Goal: Task Accomplishment & Management: Manage account settings

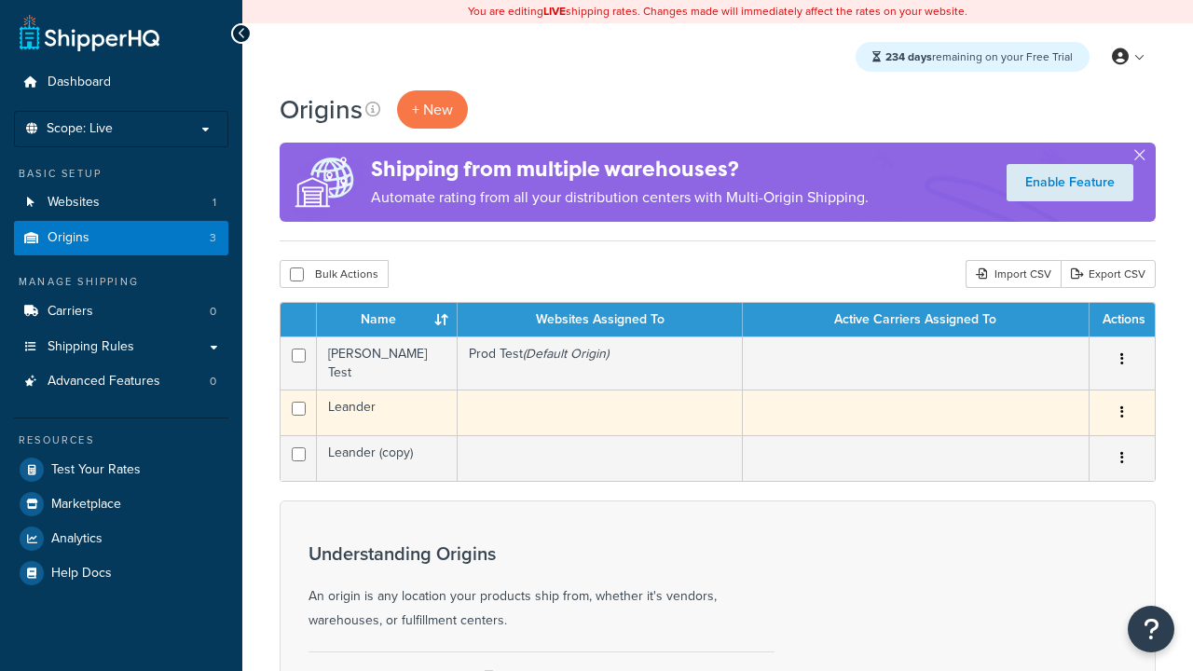
click at [1121, 407] on icon "button" at bounding box center [1122, 411] width 4 height 13
click at [0, 0] on link "Delete" at bounding box center [0, 0] width 0 height 0
click at [1121, 407] on icon "button" at bounding box center [1122, 411] width 4 height 13
click at [1121, 405] on icon "button" at bounding box center [1122, 411] width 4 height 13
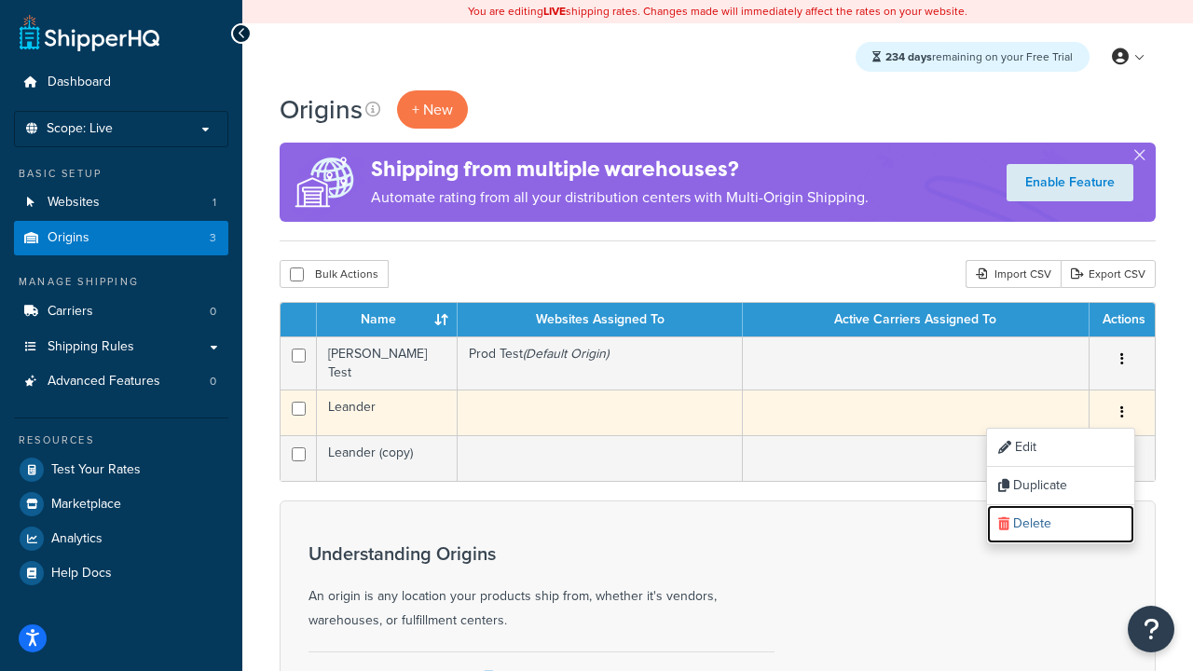
click at [1060, 505] on link "Delete" at bounding box center [1060, 524] width 147 height 38
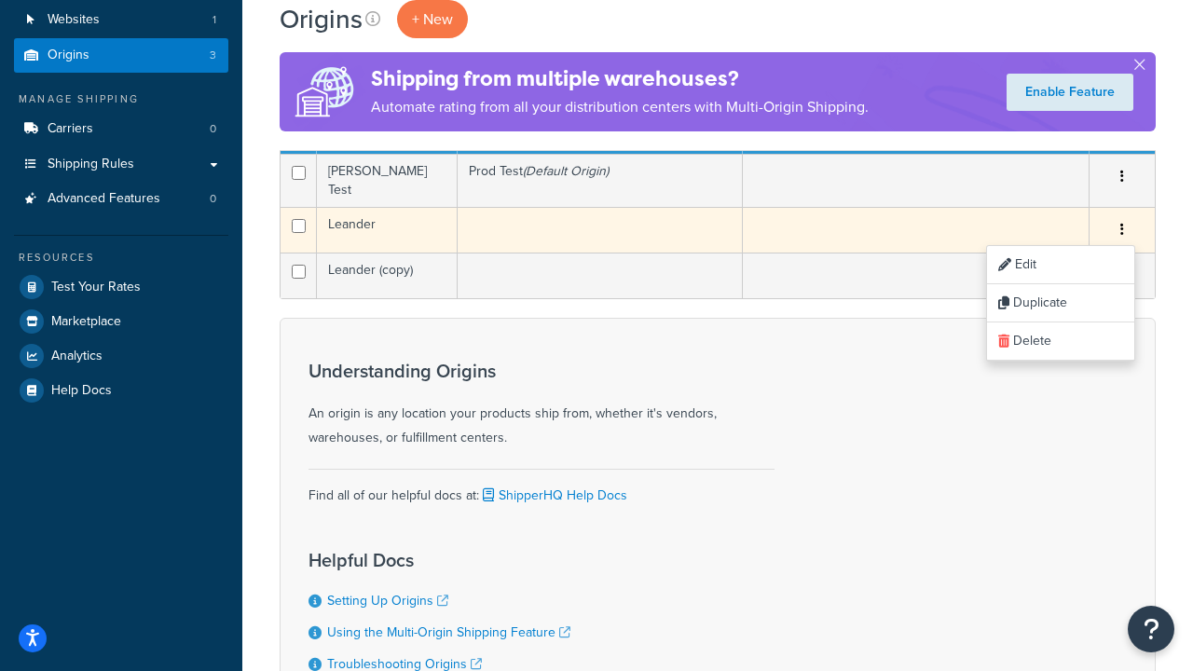
click at [1121, 224] on icon "button" at bounding box center [1122, 229] width 4 height 13
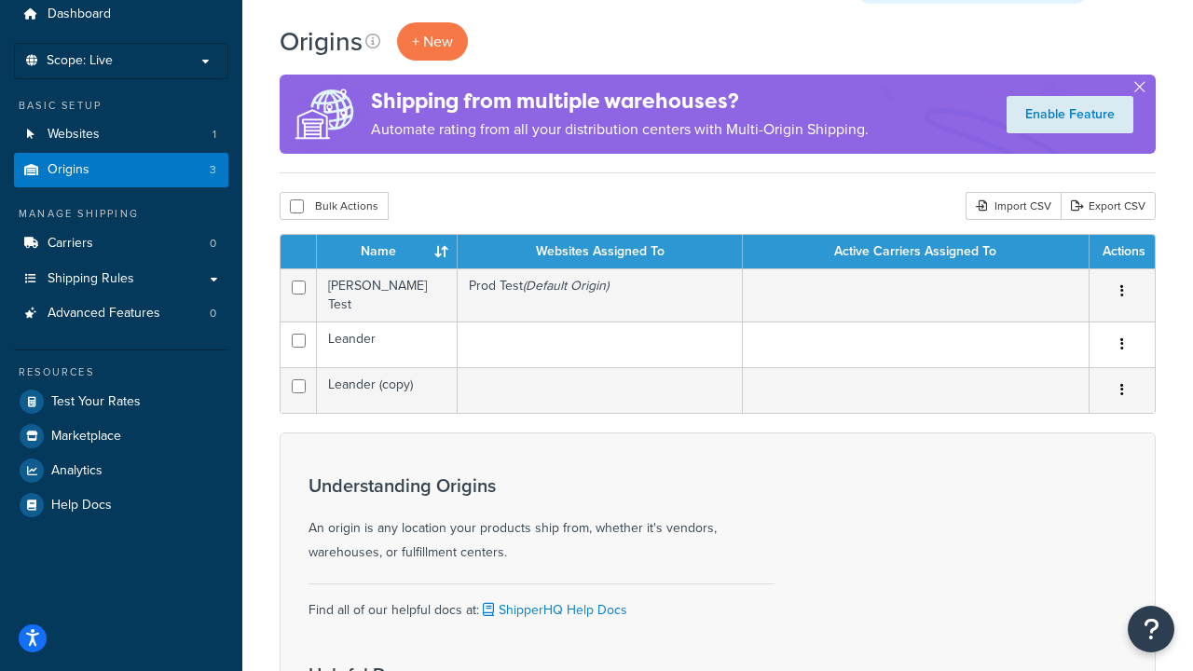
scroll to position [0, 0]
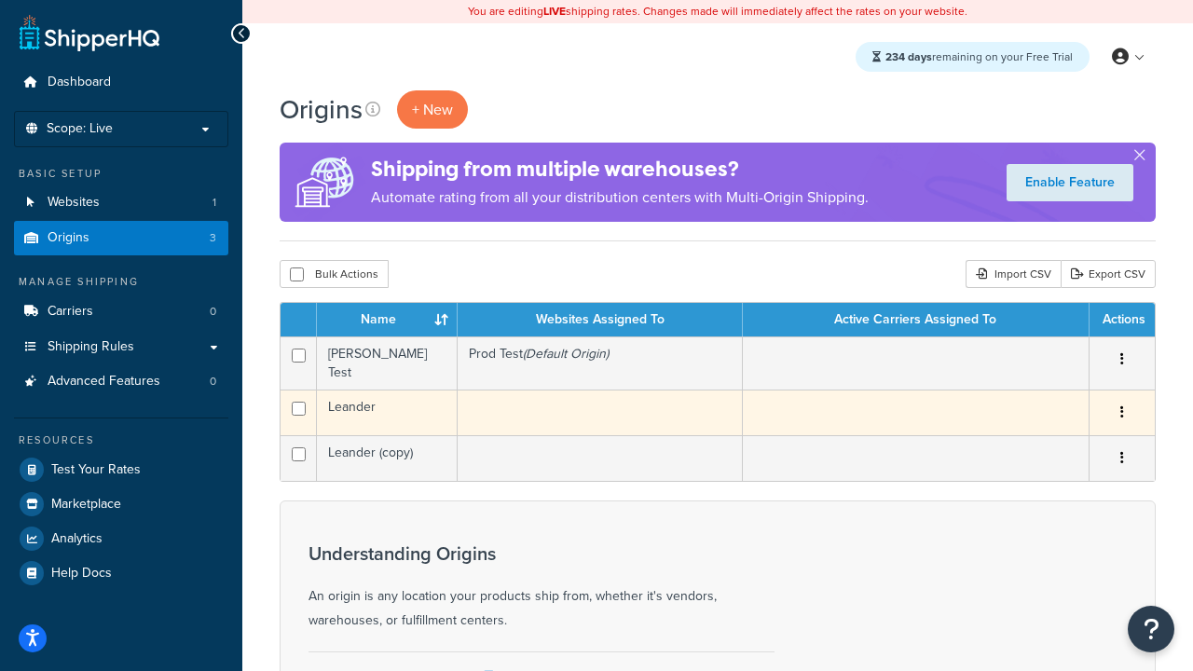
click at [1122, 398] on button "button" at bounding box center [1122, 413] width 26 height 30
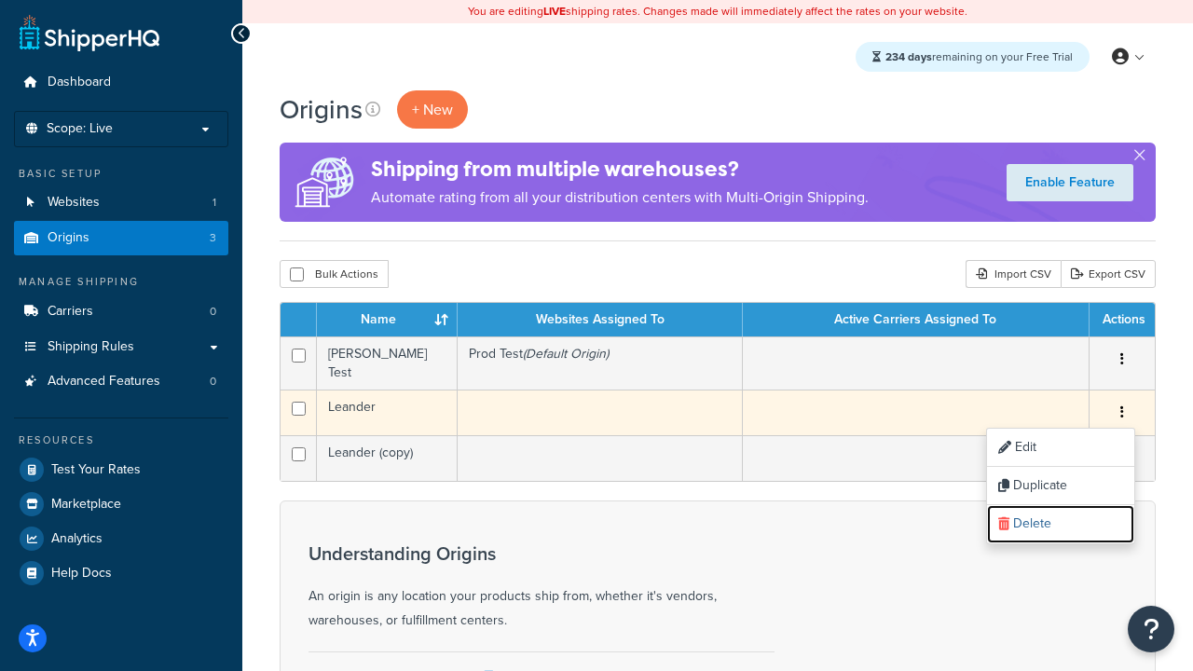
click at [1060, 505] on link "Delete" at bounding box center [1060, 524] width 147 height 38
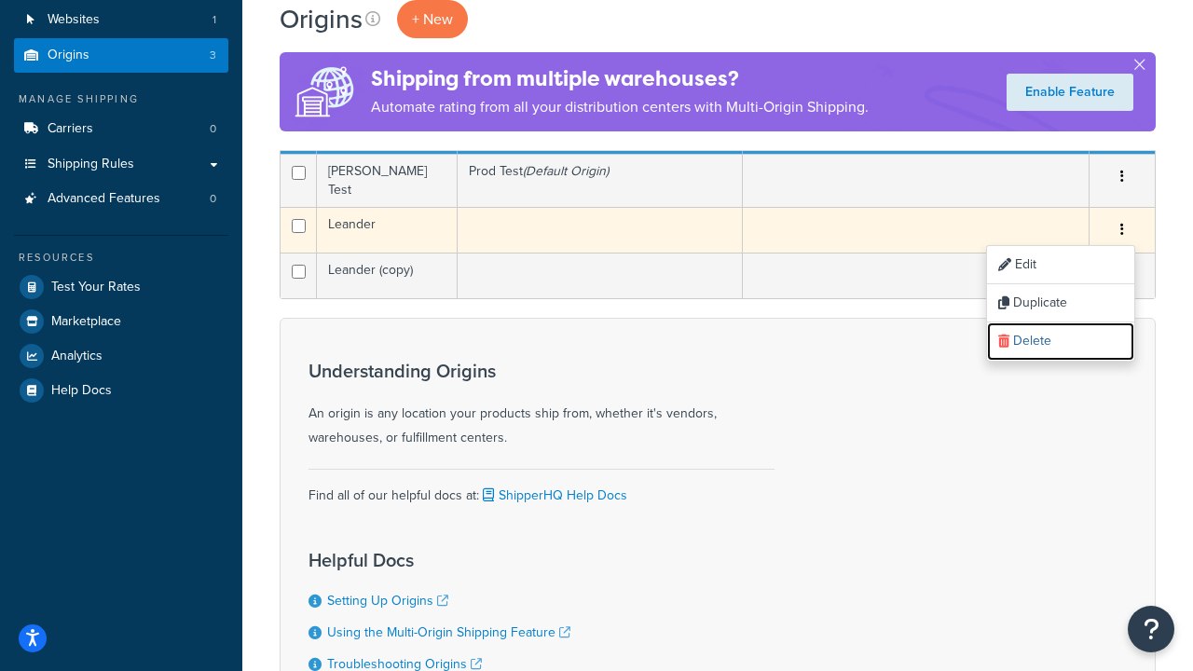
click at [1121, 224] on icon "button" at bounding box center [1122, 229] width 4 height 13
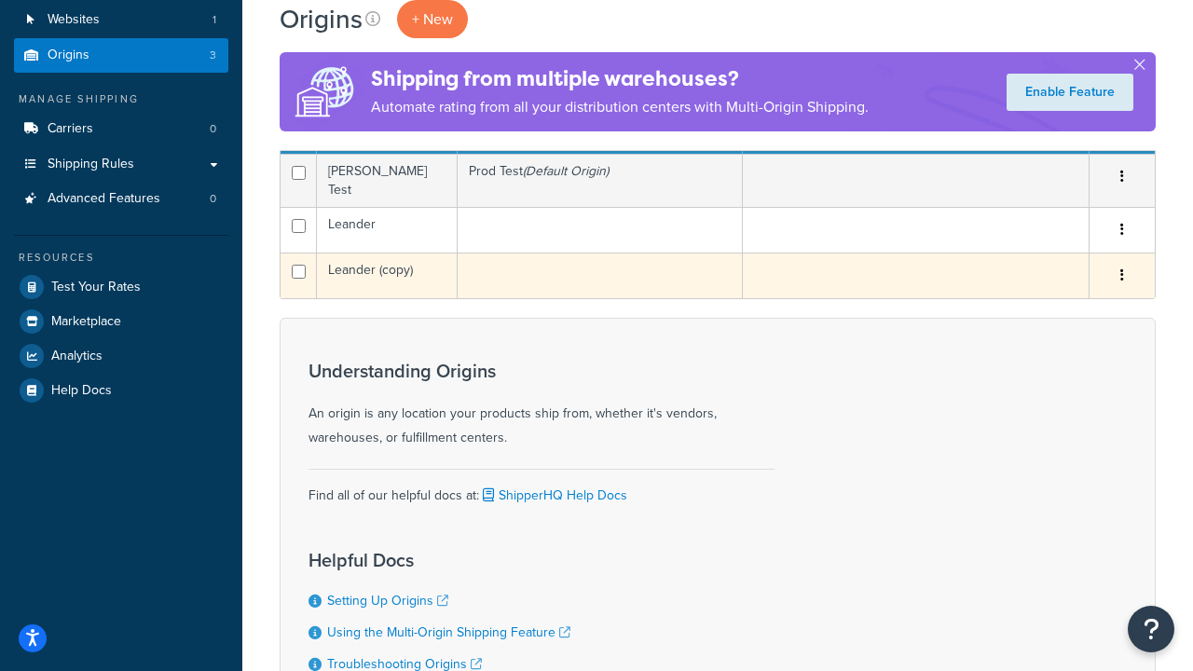
click at [1121, 268] on icon "button" at bounding box center [1122, 274] width 4 height 13
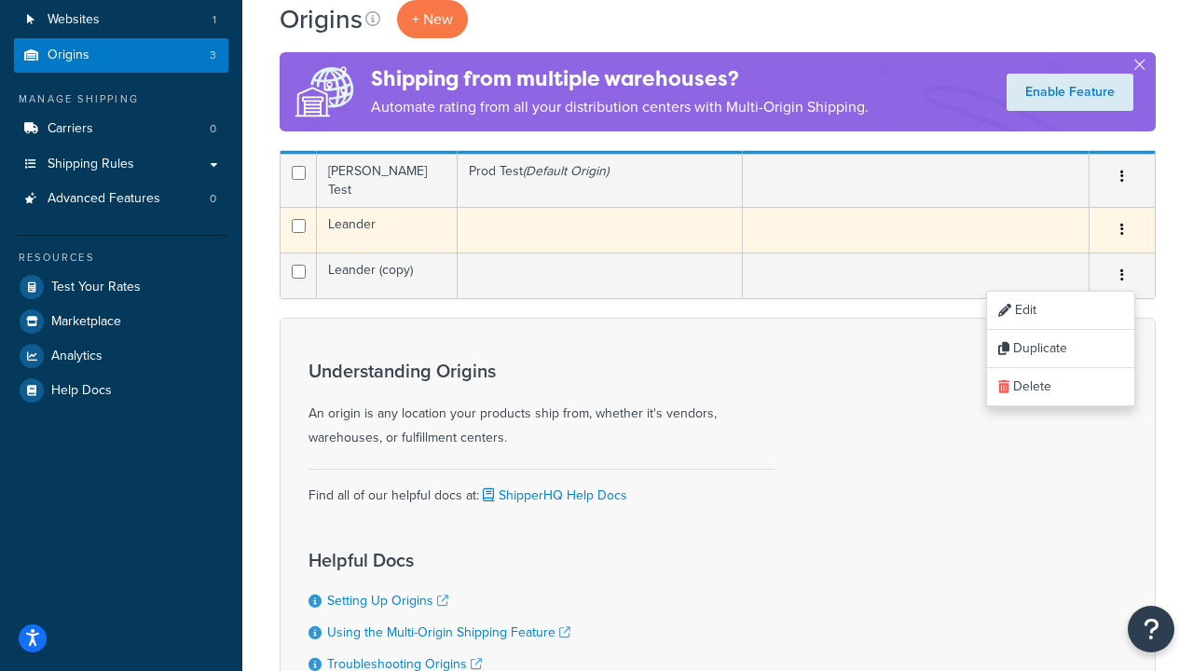
click at [1121, 223] on icon "button" at bounding box center [1122, 229] width 4 height 13
click at [0, 0] on link "Delete" at bounding box center [0, 0] width 0 height 0
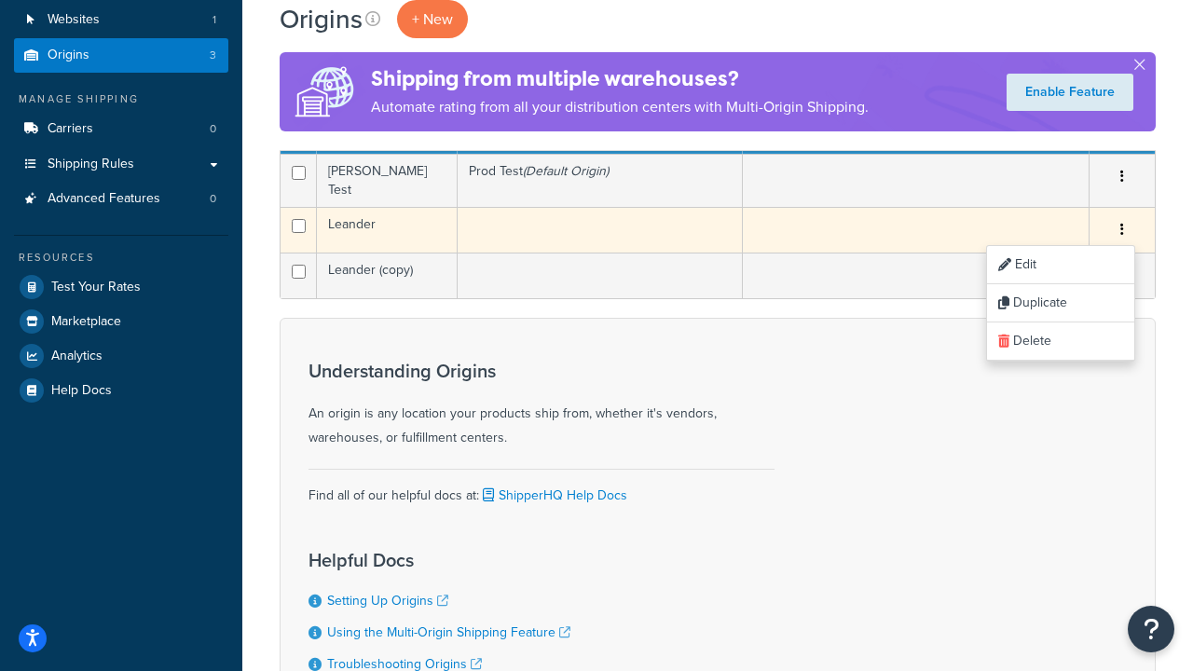
click at [1121, 224] on icon "button" at bounding box center [1122, 229] width 4 height 13
click at [1123, 232] on button "button" at bounding box center [1122, 230] width 26 height 30
click at [0, 0] on link "Delete" at bounding box center [0, 0] width 0 height 0
click at [1121, 224] on icon "button" at bounding box center [1122, 229] width 4 height 13
click at [1123, 232] on button "button" at bounding box center [1122, 230] width 26 height 30
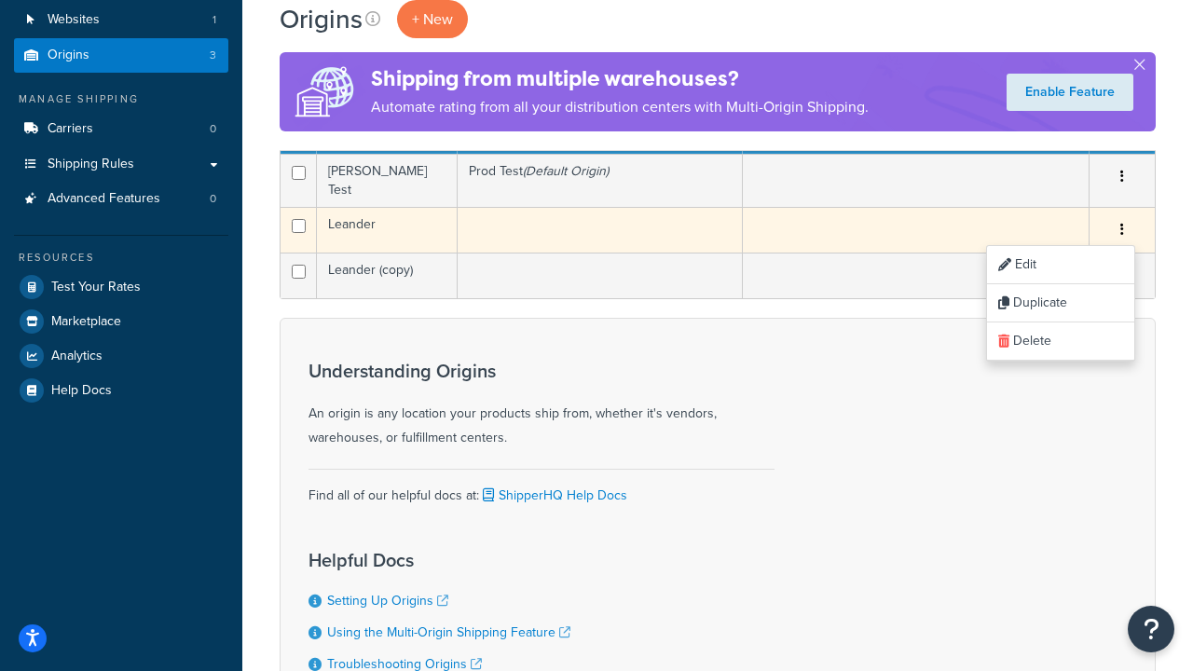
click at [1060, 361] on link "Delete" at bounding box center [1060, 341] width 147 height 38
click at [1121, 236] on icon "button" at bounding box center [1122, 229] width 4 height 13
